Goal: Information Seeking & Learning: Learn about a topic

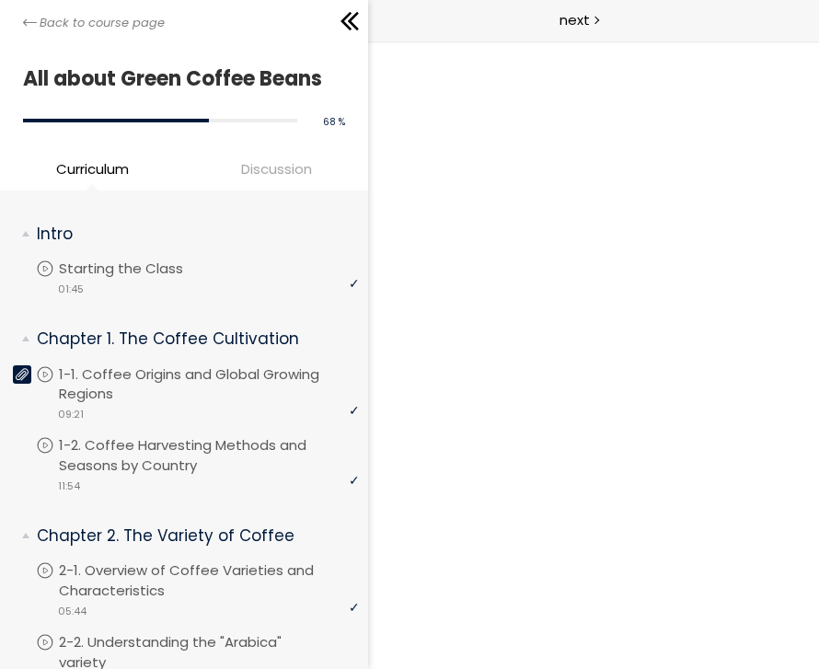
click at [28, 21] on icon at bounding box center [30, 23] width 14 height 14
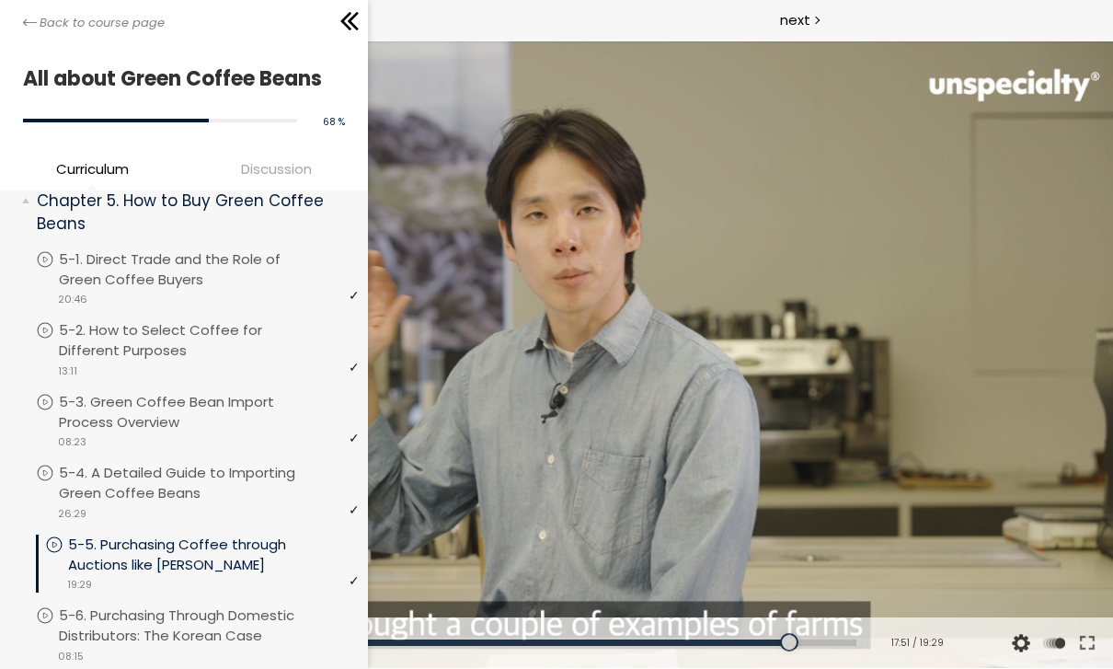
scroll to position [1288, 0]
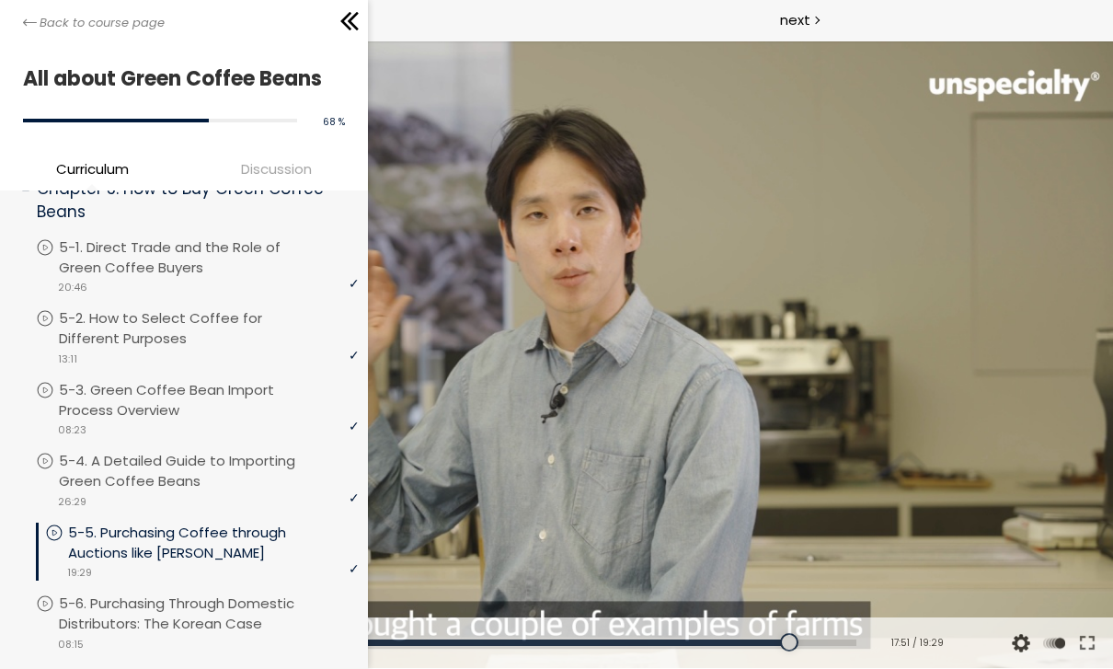
click at [277, 451] on p "5-4. A Detailed Guide to Importing Green Coffee Beans" at bounding box center [209, 471] width 300 height 40
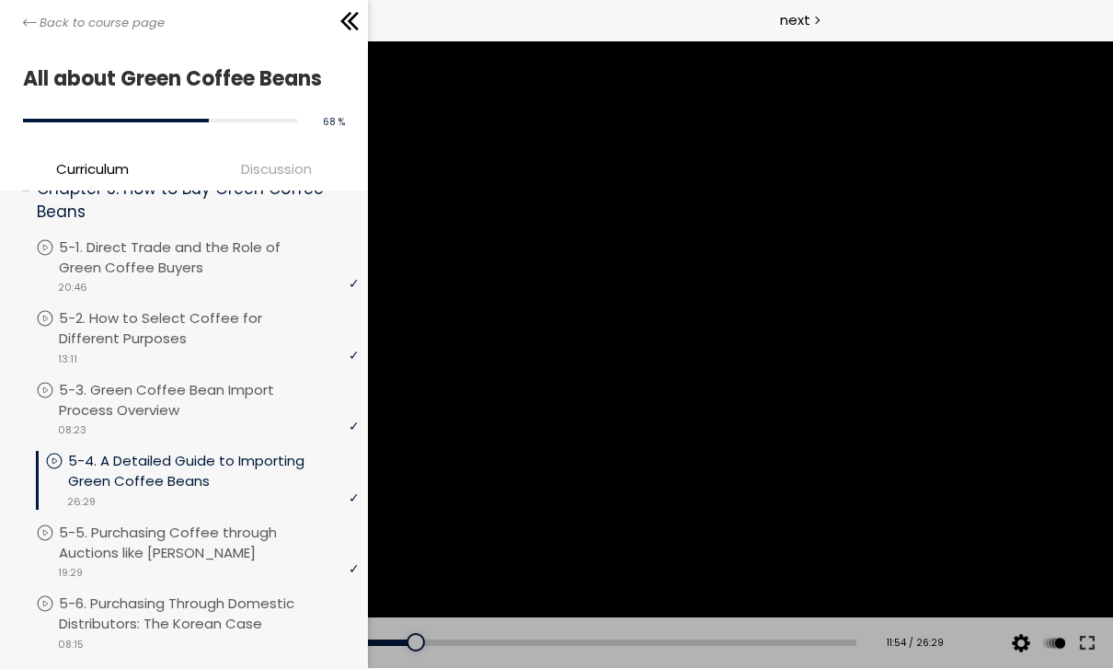
click at [18, 28] on div "Back to course page" at bounding box center [184, 20] width 368 height 41
click at [212, 522] on p "5-5. Purchasing Coffee through Auctions like [PERSON_NAME]" at bounding box center [209, 542] width 300 height 40
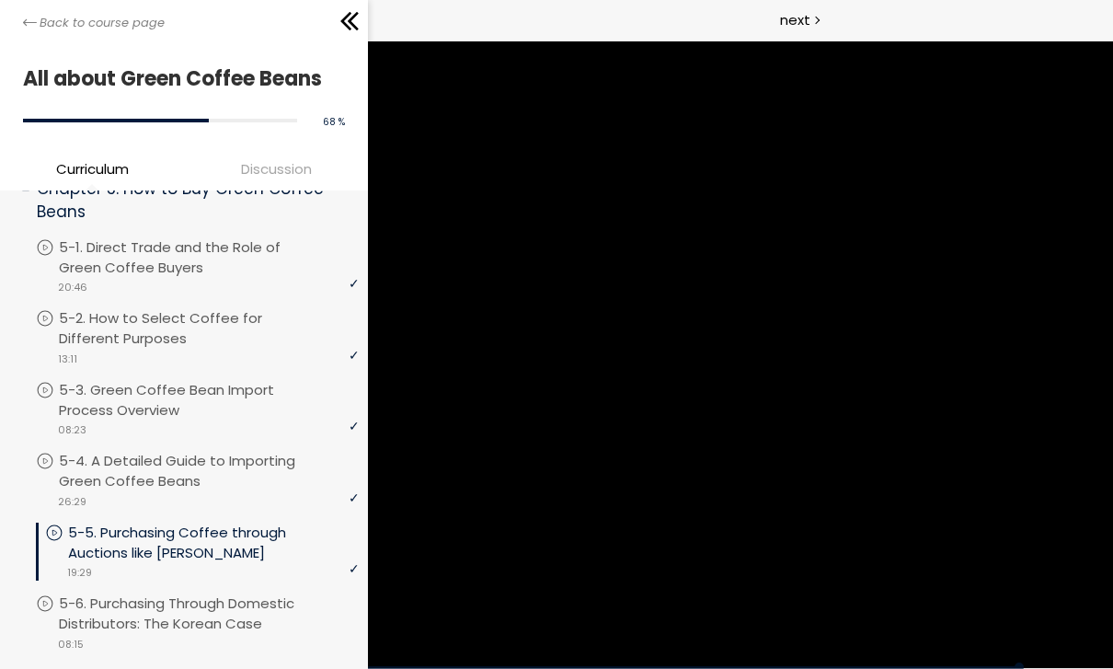
click at [346, 23] on icon at bounding box center [350, 21] width 28 height 28
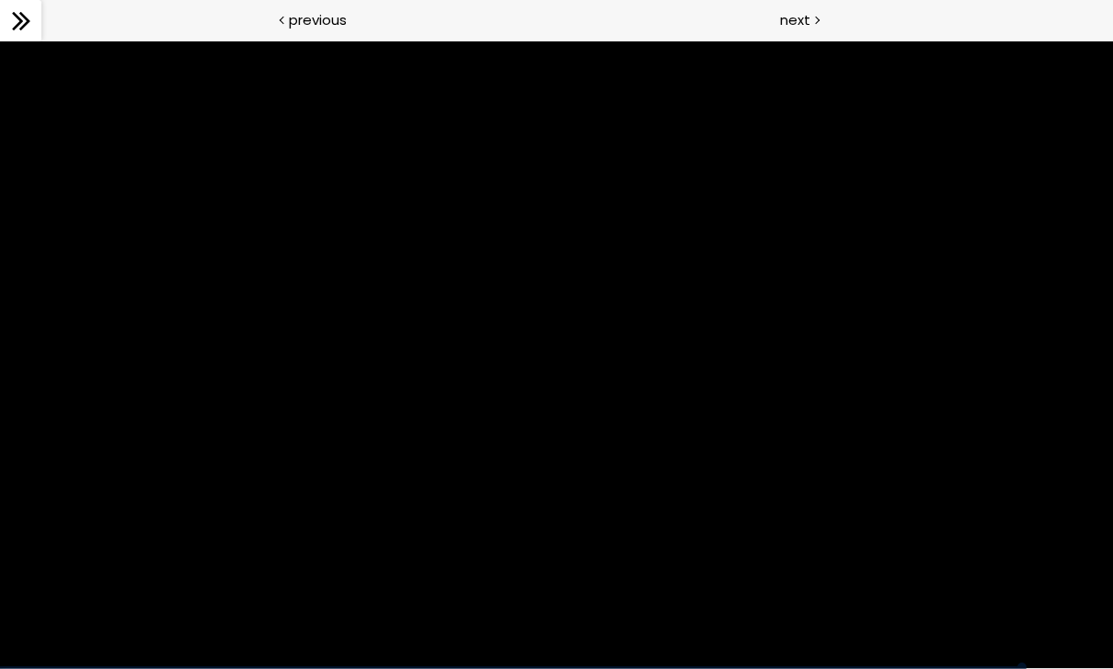
click at [615, 497] on div at bounding box center [556, 354] width 1113 height 626
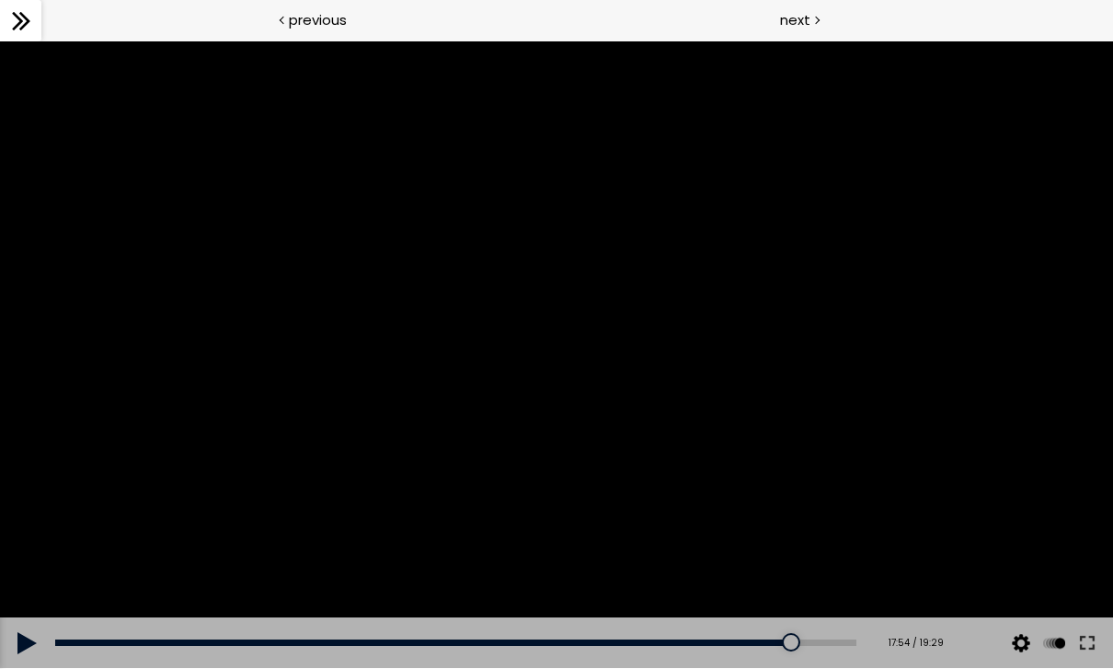
click at [818, 652] on button at bounding box center [1086, 643] width 33 height 52
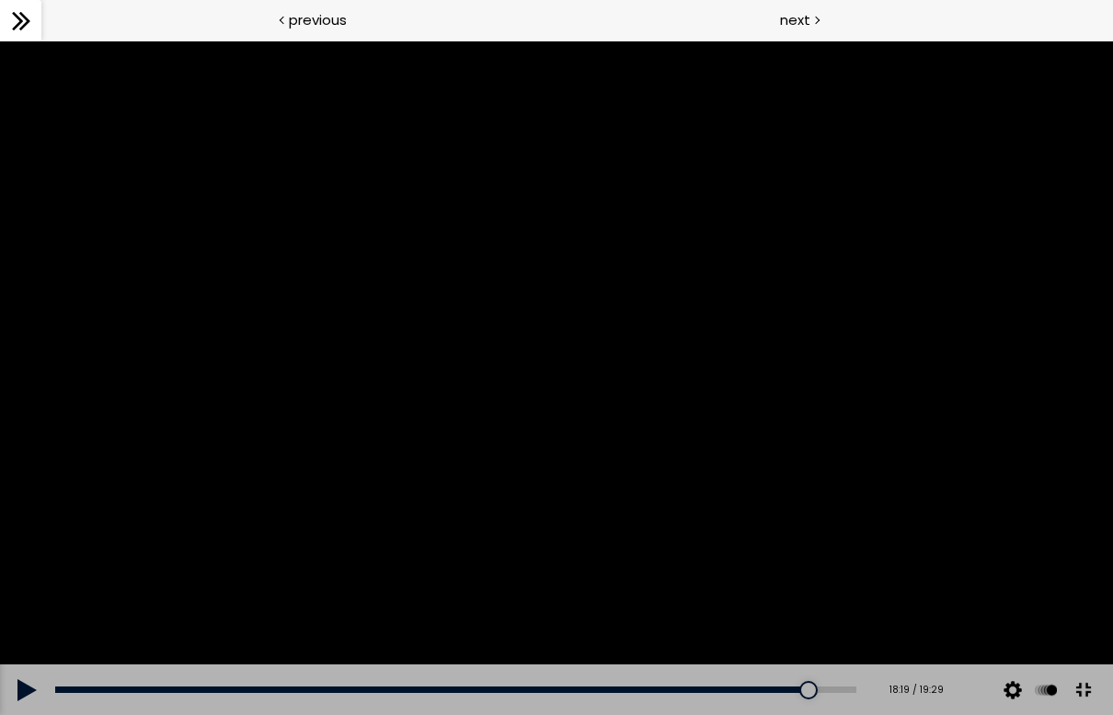
click at [816, 668] on div at bounding box center [808, 690] width 18 height 18
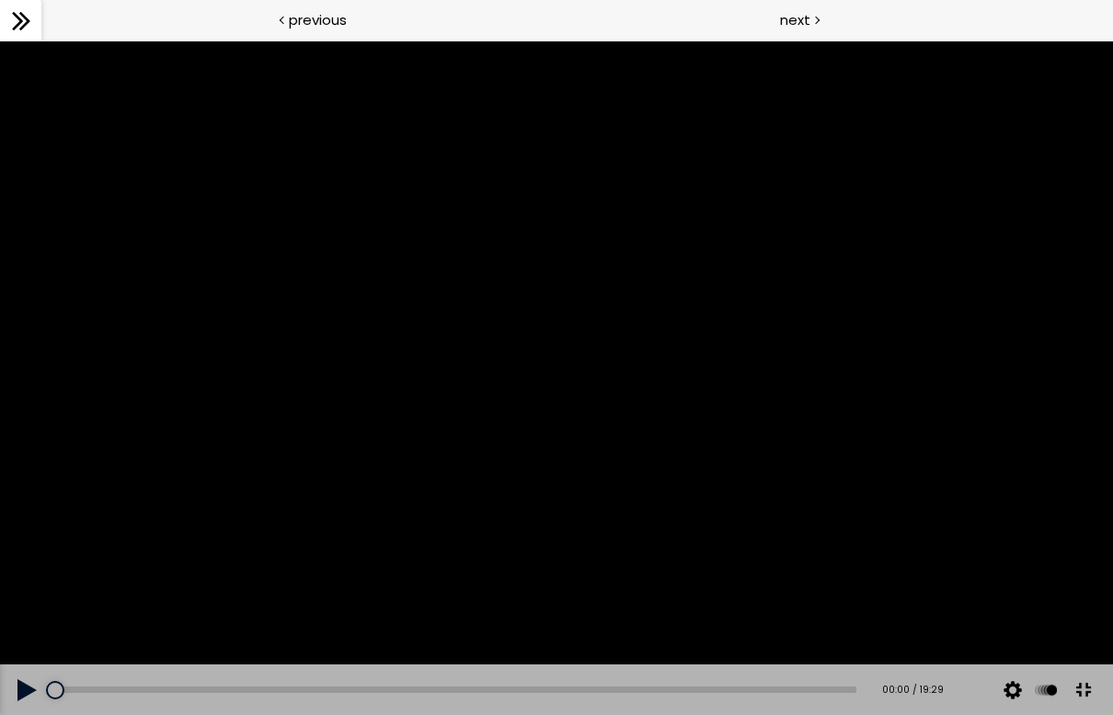
click at [29, 668] on button at bounding box center [27, 690] width 55 height 52
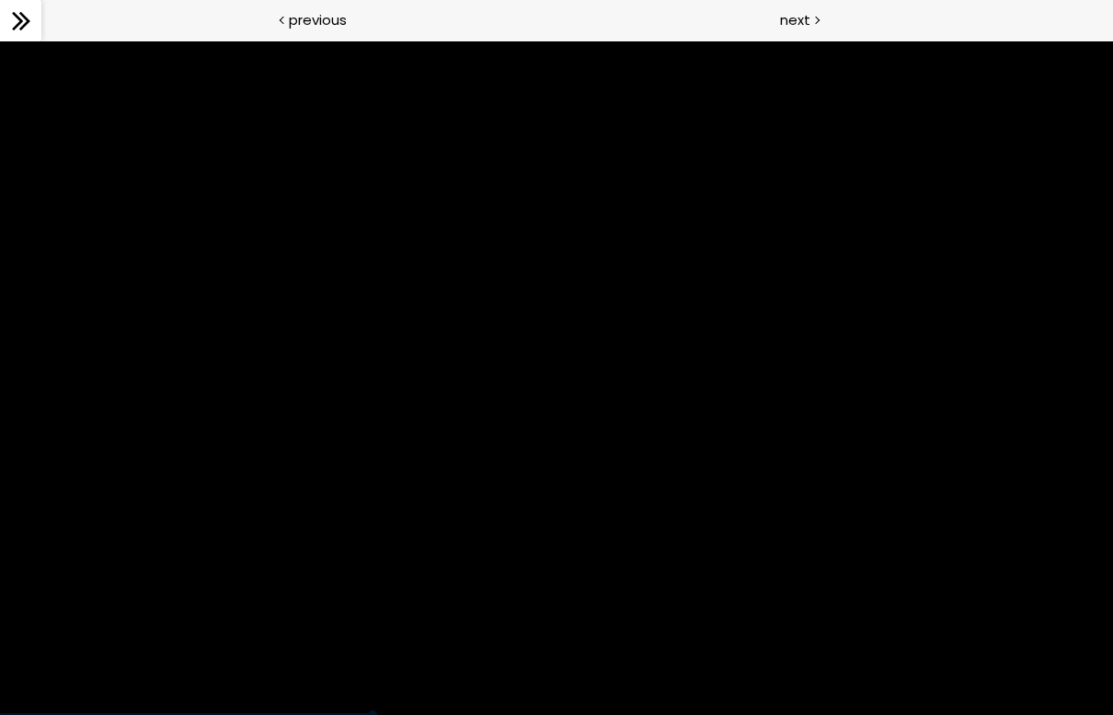
click at [818, 458] on div at bounding box center [556, 377] width 1113 height 674
